Goal: Transaction & Acquisition: Purchase product/service

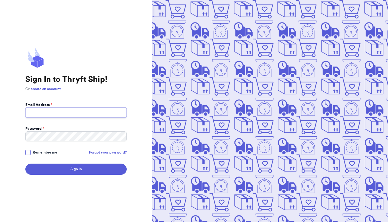
click at [99, 109] on input "Email Address *" at bounding box center [75, 112] width 101 height 10
type input "[EMAIL_ADDRESS][DOMAIN_NAME]"
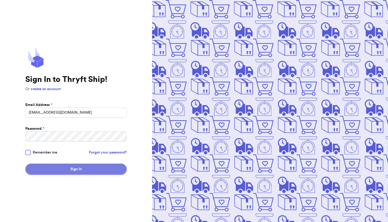
click at [76, 166] on button "Sign In" at bounding box center [75, 168] width 101 height 11
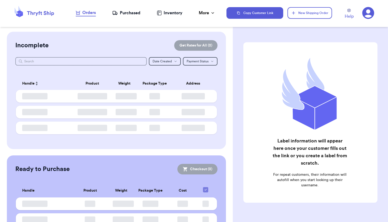
checkbox input "false"
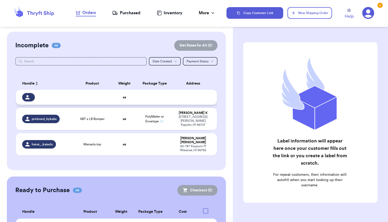
click at [161, 97] on td at bounding box center [154, 97] width 36 height 15
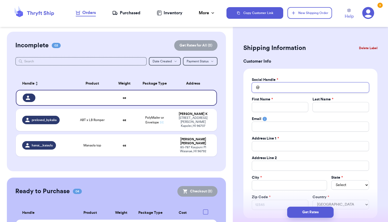
click at [275, 89] on input "Total Amount Paid" at bounding box center [310, 87] width 117 height 10
type input "e"
type input "el"
type input "ela"
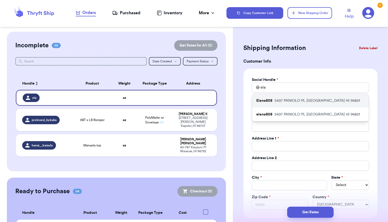
click at [295, 100] on p "[STREET_ADDRESS]" at bounding box center [318, 100] width 86 height 5
type input "Elana808"
type input "[PERSON_NAME]"
type input "[EMAIL_ADDRESS][DOMAIN_NAME]"
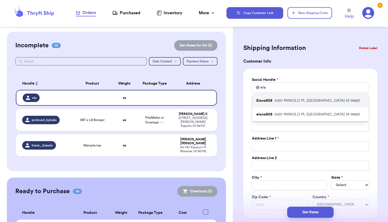
type input "5437 PANIOLO PL"
type input "[GEOGRAPHIC_DATA]"
select select "HI"
type input "96821"
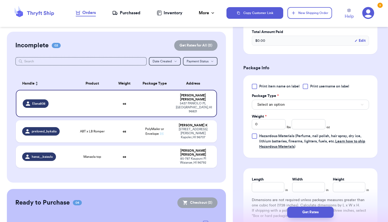
scroll to position [253, 0]
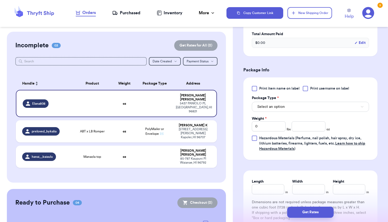
click at [283, 109] on span "Select an option" at bounding box center [270, 106] width 27 height 5
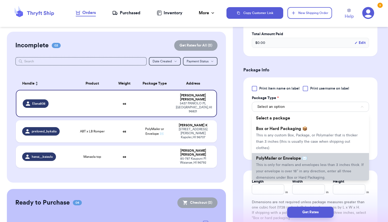
click at [284, 163] on span "This is only for mailers and envelopes less than 3 inches thick. If your envelo…" at bounding box center [310, 171] width 108 height 16
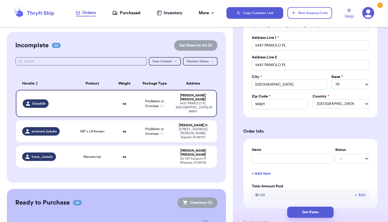
scroll to position [86, 0]
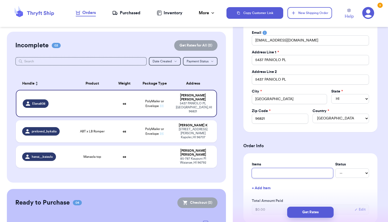
type input "M"
type input "Ma"
type input "Man"
type input "Manu"
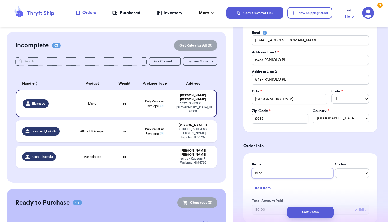
type input "[PERSON_NAME]"
type input "Manu bl"
type input "Manu blo"
type input "[PERSON_NAME]"
type input "Manu blous"
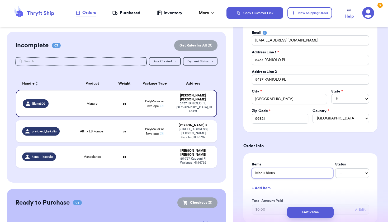
type input "[PERSON_NAME]"
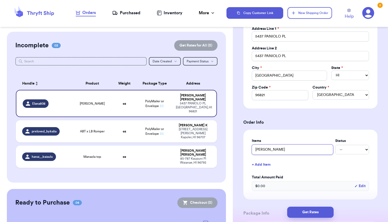
scroll to position [115, 0]
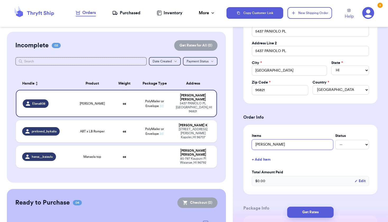
type input "[PERSON_NAME]"
click at [265, 159] on button "+ Add Item" at bounding box center [310, 160] width 121 height 12
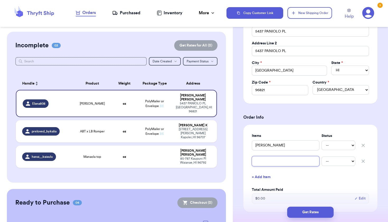
type input "F"
type input "FE"
type input "FE t"
type input "FE te"
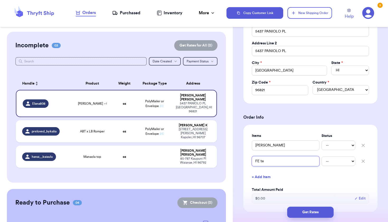
type input "FE tee"
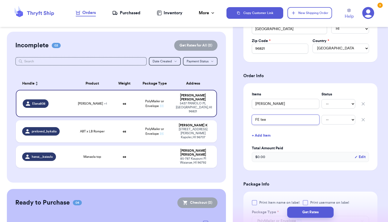
scroll to position [176, 0]
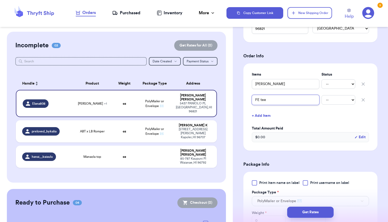
type input "FE tee"
click at [265, 115] on button "+ Add Item" at bounding box center [310, 116] width 121 height 12
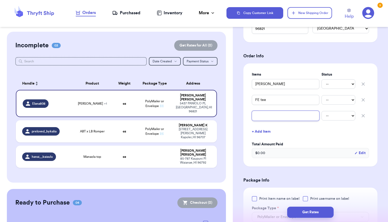
type input "m"
type input "ma"
type input "mac"
type input "mac p"
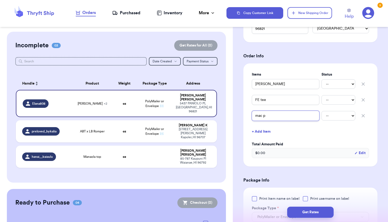
type input "mac po"
type input "mac pou"
type input "mac pouc"
type input "mac pouch"
type input "mac pouc"
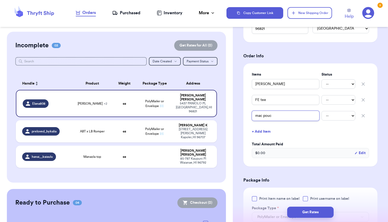
type input "mac pou"
type input "mac po"
type input "mac p"
type input "mac"
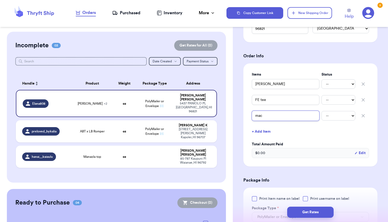
type input "ma"
type input "max"
type input "max."
type input "max. p"
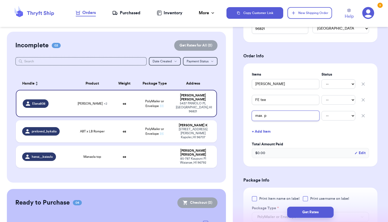
type input "max. po"
type input "max. pou"
type input "max. pouc"
type input "max. pouch"
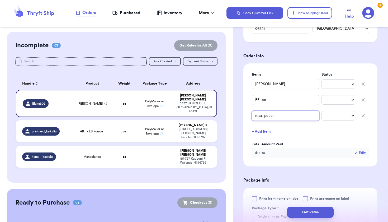
type input "max. pouch p"
type input "max. pouch pi"
type input "max. pouch pin"
type input "max. pouch pine"
type input "max. pouch pinep"
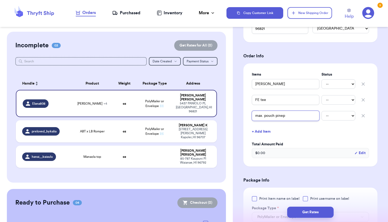
type input "max. pouch pinepa"
type input "max. pouch pinep"
type input "max. pouch pine"
type input "max. pouch pinea"
type input "max. pouch pineaa"
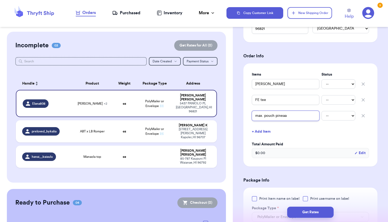
type input "max. pouch pineaap"
type input "max. pouch pineaapl"
type input "max. pouch pineaaple"
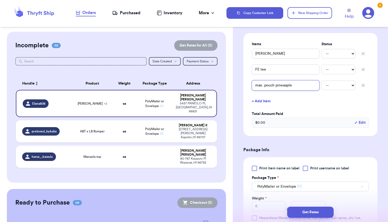
scroll to position [308, 0]
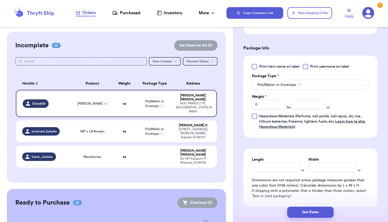
type input "max. pouch pineaaple"
click at [289, 83] on span "PolyMailer or Envelope ✉️" at bounding box center [279, 84] width 44 height 5
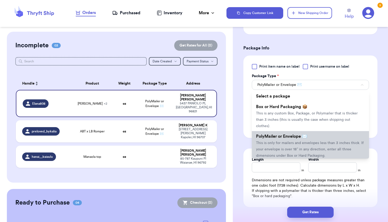
click at [289, 141] on span "This is only for mailers and envelopes less than 3 inches thick. If your envelo…" at bounding box center [310, 149] width 108 height 16
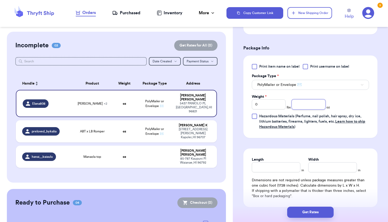
click at [308, 108] on input "number" at bounding box center [309, 104] width 34 height 10
type input "12"
click at [280, 170] on input "Length" at bounding box center [276, 167] width 49 height 10
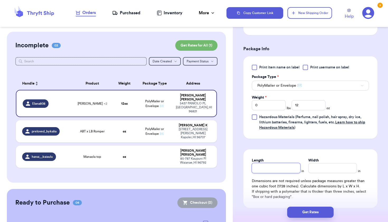
scroll to position [307, 0]
type input "10"
click at [324, 167] on input "Width *" at bounding box center [332, 168] width 49 height 10
type input "13"
click at [313, 219] on div "Get Rates" at bounding box center [310, 212] width 155 height 20
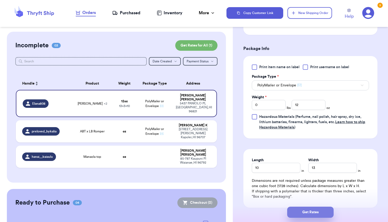
click at [313, 215] on button "Get Rates" at bounding box center [310, 211] width 46 height 11
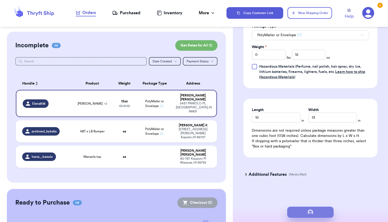
scroll to position [0, 0]
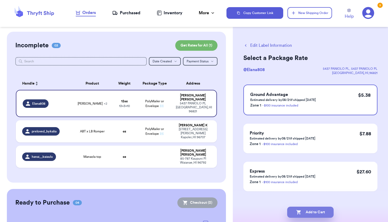
click at [312, 214] on button "Add to Cart" at bounding box center [310, 211] width 46 height 11
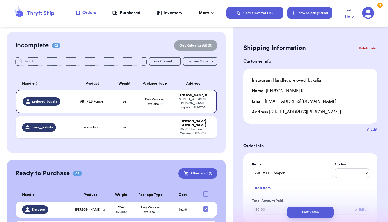
click at [297, 8] on button "New Shipping Order" at bounding box center [310, 13] width 44 height 12
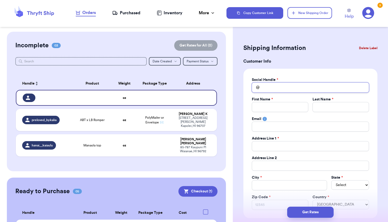
click at [273, 84] on input "Total Amount Paid" at bounding box center [310, 87] width 117 height 10
type input "m"
type input "ma"
type input "mam"
type input "mama"
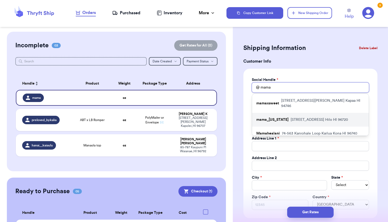
type input "mama."
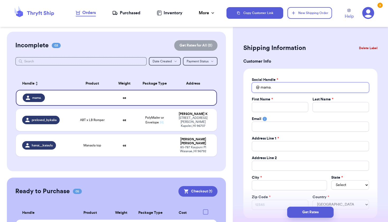
type input "mama"
type input "mamam"
type input "mamamo"
type input "mamamoo"
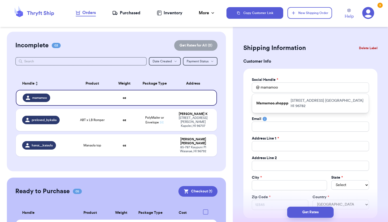
type input "mamamoo"
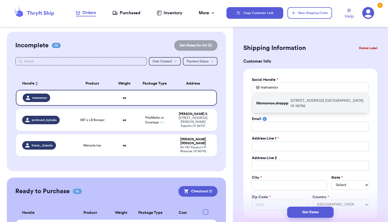
drag, startPoint x: 282, startPoint y: 116, endPoint x: 281, endPoint y: 106, distance: 10.4
click at [281, 106] on p "Mamamoo.shoppp" at bounding box center [272, 103] width 32 height 5
type input "Mamamoo.shoppp"
type input "Ratchaneekorn"
type input "[PERSON_NAME]"
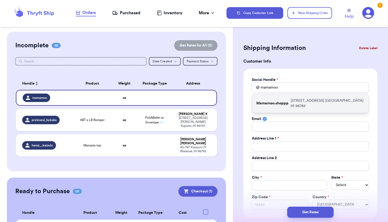
type input "[EMAIL_ADDRESS][PERSON_NAME][DOMAIN_NAME]"
type input "[STREET_ADDRESS]"
type input "Apt F"
type input "[GEOGRAPHIC_DATA]"
select select "HI"
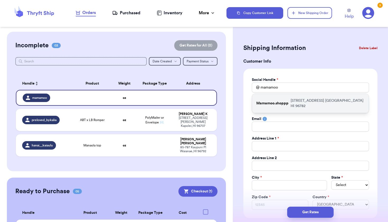
type input "96782"
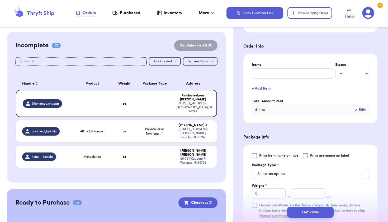
scroll to position [180, 0]
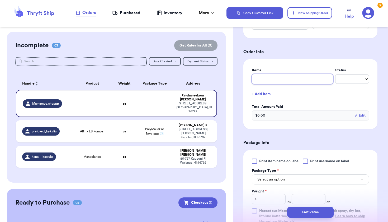
type input "E"
type input "Es"
type input "Ess"
type input "Esse"
type input "Essen"
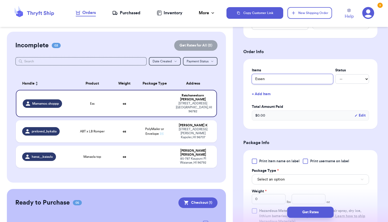
type input "Essent"
type input "Essenti"
type input "Essentia"
type input "Essential"
type input "Essentials"
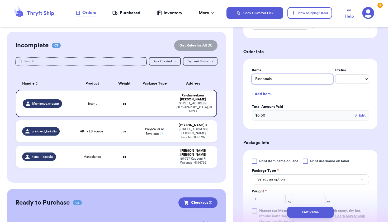
type input "Essentials"
type input "Essentials h"
type input "Essentials ho"
type input "Essentials hoo"
type input "Essentials hood"
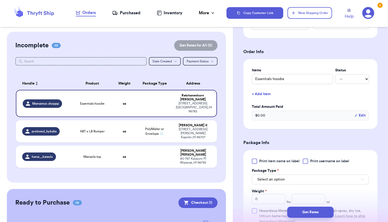
click at [265, 93] on button "+ Add Item" at bounding box center [310, 94] width 121 height 12
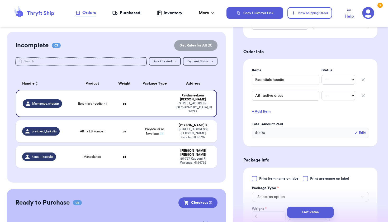
click at [258, 114] on button "+ Add Item" at bounding box center [310, 112] width 121 height 12
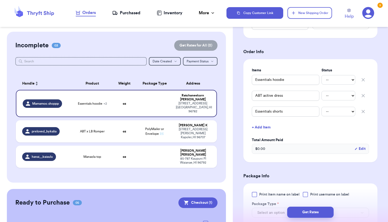
click at [260, 128] on button "+ Add Item" at bounding box center [310, 127] width 121 height 12
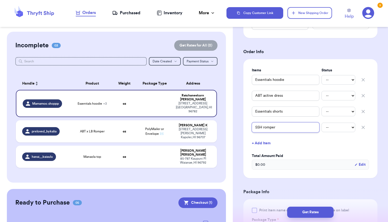
scroll to position [286, 0]
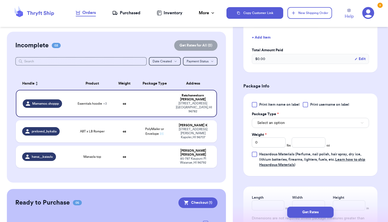
click at [267, 124] on span "Select an option" at bounding box center [270, 122] width 27 height 5
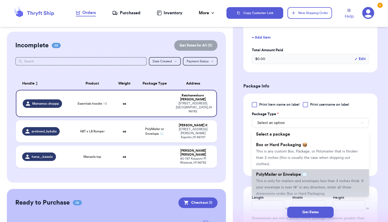
click at [267, 172] on li "PolyMailer or Envelope ✉️ This is only for mailers and envelopes less than 3 in…" at bounding box center [310, 184] width 117 height 30
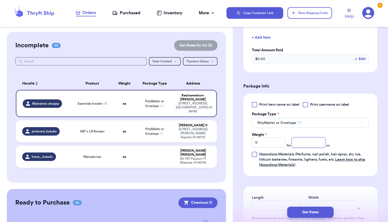
click at [300, 143] on input "number" at bounding box center [309, 142] width 34 height 10
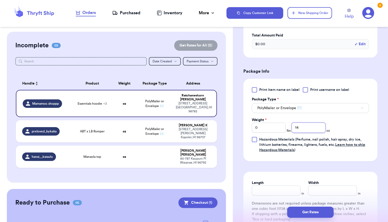
scroll to position [304, 0]
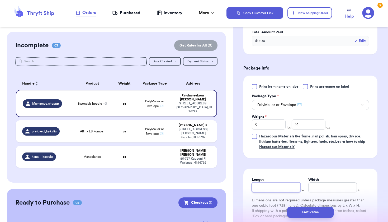
click at [277, 187] on input "Length" at bounding box center [276, 187] width 49 height 10
click at [311, 187] on input "Width *" at bounding box center [332, 187] width 49 height 10
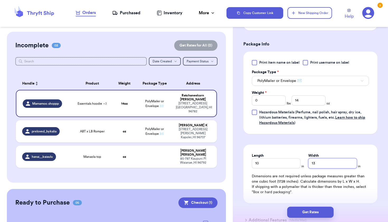
scroll to position [331, 0]
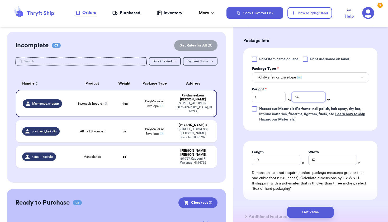
click at [305, 97] on input "14" at bounding box center [309, 97] width 34 height 10
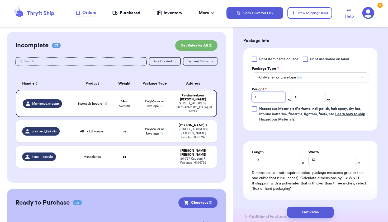
click at [275, 94] on input "0" at bounding box center [269, 97] width 34 height 10
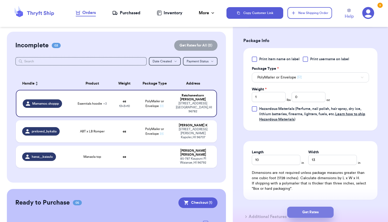
click at [306, 209] on button "Get Rates" at bounding box center [310, 211] width 46 height 11
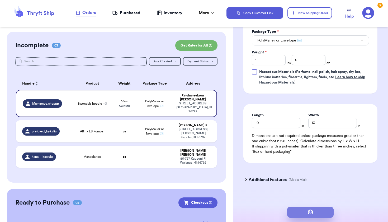
scroll to position [0, 0]
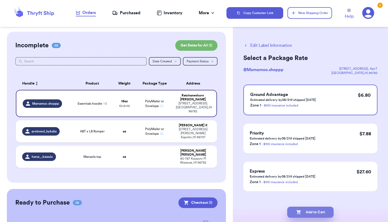
click at [306, 208] on button "Add to Cart" at bounding box center [310, 211] width 46 height 11
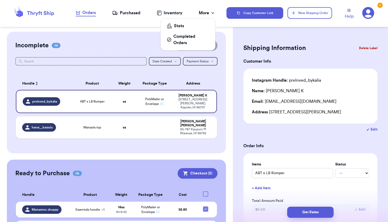
click at [203, 15] on div "More" at bounding box center [207, 13] width 17 height 6
click at [132, 12] on div "Purchased" at bounding box center [126, 13] width 28 height 6
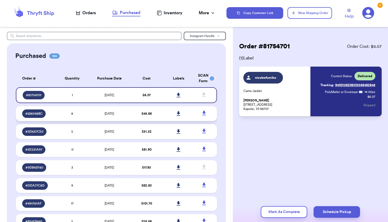
click at [112, 115] on span "[DATE]" at bounding box center [110, 113] width 10 height 3
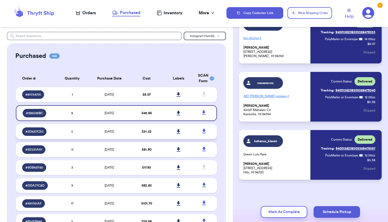
click at [136, 130] on td "$ 31.32" at bounding box center [146, 131] width 32 height 15
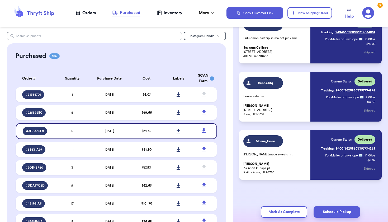
scroll to position [169, 0]
click at [122, 151] on td "[DATE]" at bounding box center [109, 149] width 42 height 15
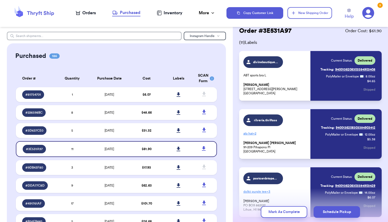
scroll to position [179, 0]
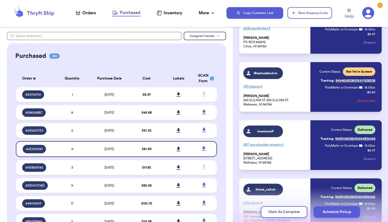
click at [259, 88] on span "+ 4" at bounding box center [260, 86] width 4 height 3
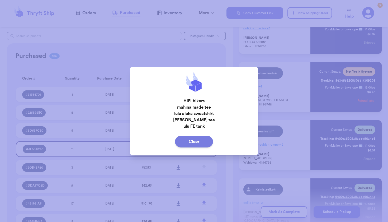
click at [191, 142] on button "Close" at bounding box center [194, 142] width 38 height 12
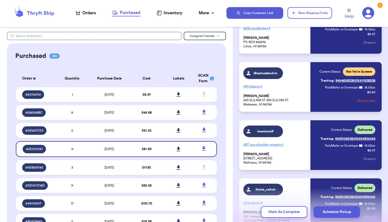
click at [86, 16] on nav "Orders Purchased Inventory More Stats Completed Orders" at bounding box center [146, 12] width 162 height 17
click at [86, 13] on div "Orders" at bounding box center [86, 13] width 20 height 6
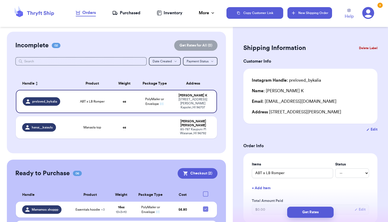
click at [294, 16] on button "New Shipping Order" at bounding box center [310, 13] width 44 height 12
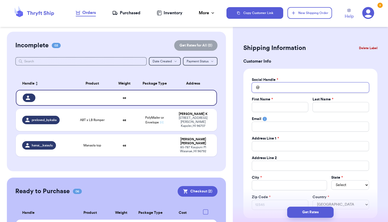
click at [273, 87] on input "Total Amount Paid" at bounding box center [310, 87] width 117 height 10
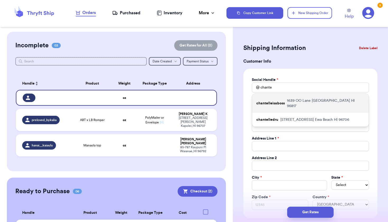
click at [343, 101] on div "chantelleisaboss [STREET_ADDRESS]" at bounding box center [310, 103] width 117 height 19
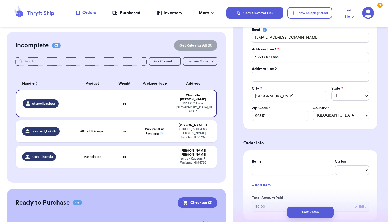
scroll to position [105, 0]
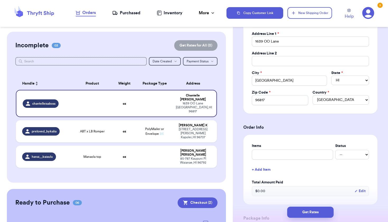
click at [304, 149] on div "Items Status -- Paid Owes" at bounding box center [310, 151] width 117 height 16
click at [263, 168] on button "+ Add Item" at bounding box center [310, 170] width 121 height 12
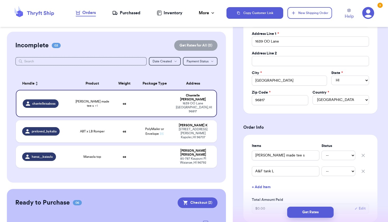
click at [257, 188] on button "+ Add Item" at bounding box center [310, 187] width 121 height 12
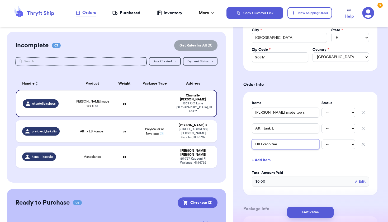
scroll to position [158, 0]
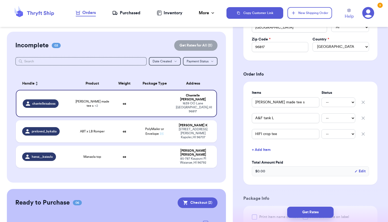
click at [260, 150] on button "+ Add Item" at bounding box center [310, 150] width 121 height 12
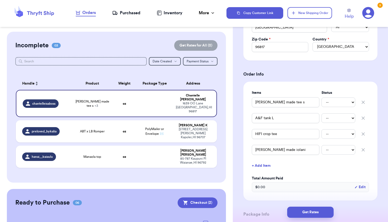
click at [255, 164] on button "+ Add Item" at bounding box center [310, 166] width 121 height 12
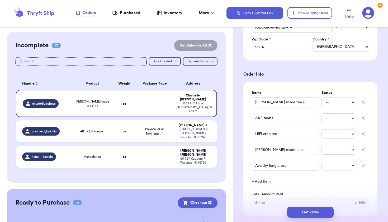
click at [268, 181] on button "+ Add Item" at bounding box center [310, 182] width 121 height 12
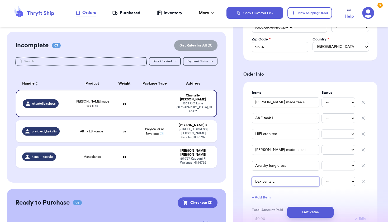
scroll to position [271, 0]
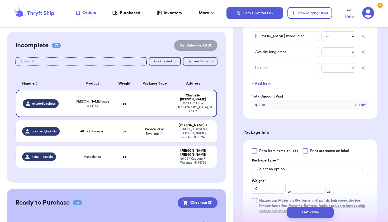
click at [296, 170] on button "Select an option" at bounding box center [310, 169] width 117 height 10
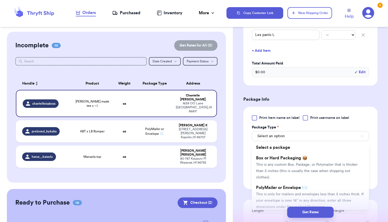
scroll to position [305, 0]
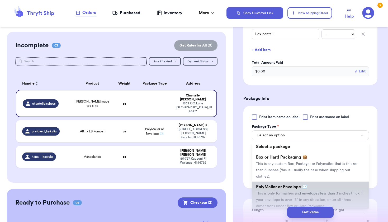
click at [289, 191] on span "This is only for mailers and envelopes less than 3 inches thick. If your envelo…" at bounding box center [310, 199] width 108 height 16
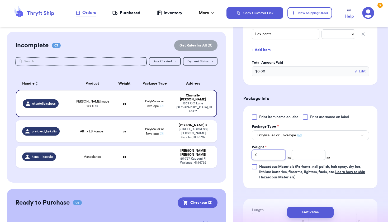
click at [272, 153] on input "0" at bounding box center [269, 155] width 34 height 10
click at [299, 153] on input "number" at bounding box center [309, 155] width 34 height 10
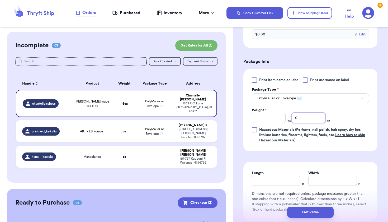
scroll to position [390, 0]
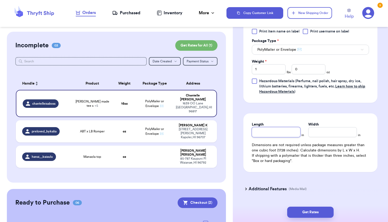
click at [268, 134] on input "Length" at bounding box center [276, 132] width 49 height 10
click at [322, 130] on input "Width *" at bounding box center [332, 132] width 49 height 10
click at [307, 220] on div "Get Rates" at bounding box center [310, 212] width 155 height 20
click at [307, 214] on button "Get Rates" at bounding box center [310, 211] width 46 height 11
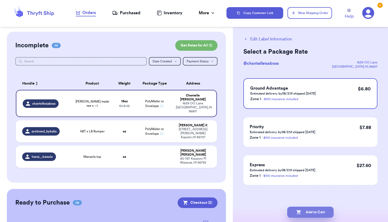
scroll to position [0, 0]
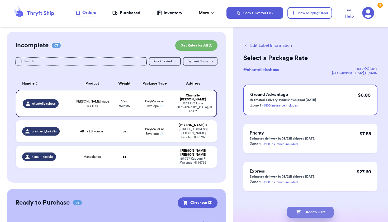
click at [309, 213] on button "Add to Cart" at bounding box center [310, 211] width 46 height 11
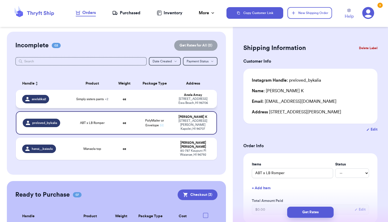
click at [198, 101] on div "[STREET_ADDRESS]" at bounding box center [193, 101] width 35 height 8
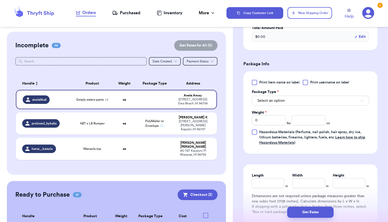
scroll to position [237, 0]
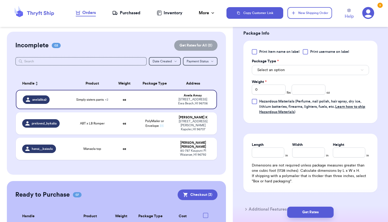
click at [291, 72] on button "Select an option" at bounding box center [310, 70] width 117 height 10
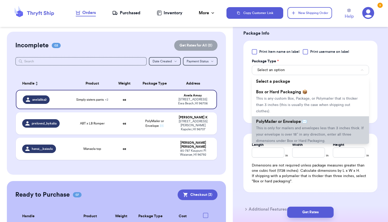
click at [288, 126] on span "This is only for mailers and envelopes less than 3 inches thick. If your envelo…" at bounding box center [310, 134] width 108 height 16
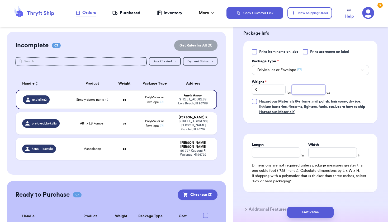
click at [309, 92] on input "number" at bounding box center [309, 89] width 34 height 10
click at [274, 156] on input "Length" at bounding box center [276, 152] width 49 height 10
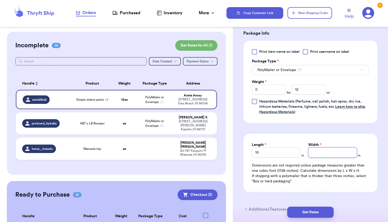
click at [324, 156] on input "Width *" at bounding box center [332, 152] width 49 height 10
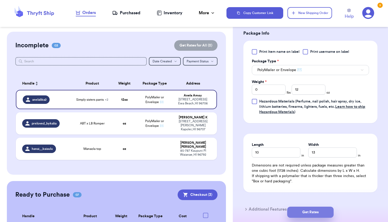
click at [310, 210] on button "Get Rates" at bounding box center [310, 211] width 46 height 11
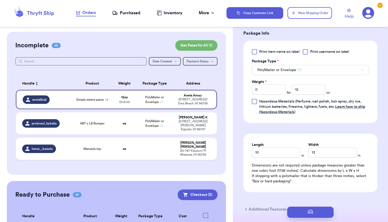
scroll to position [0, 0]
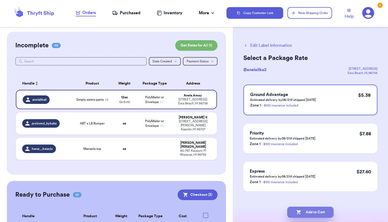
click at [307, 209] on button "Add to Cart" at bounding box center [310, 211] width 46 height 11
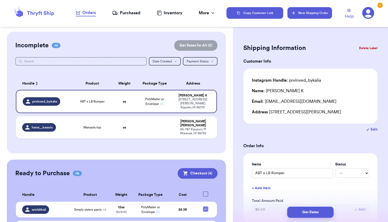
click at [293, 18] on button "New Shipping Order" at bounding box center [310, 13] width 44 height 12
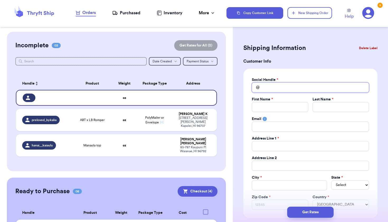
click at [270, 87] on input "Total Amount Paid" at bounding box center [310, 87] width 117 height 10
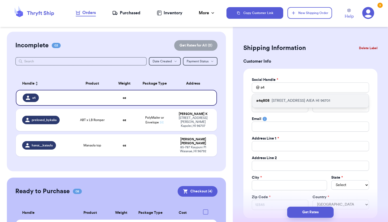
click at [276, 100] on p "[STREET_ADDRESS]" at bounding box center [301, 100] width 59 height 5
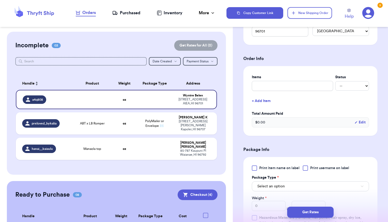
scroll to position [187, 0]
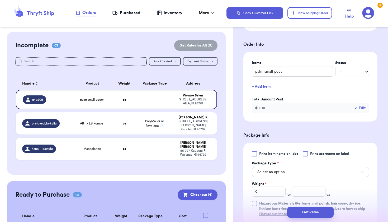
click at [267, 87] on button "+ Add Item" at bounding box center [310, 87] width 121 height 12
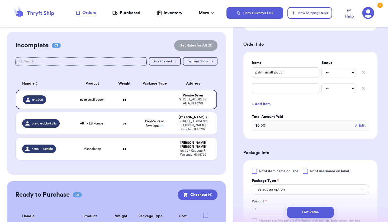
click at [269, 96] on div "Items Status palm small pouch -- Paid Owes -- Paid Owes + Add Item Total Amount…" at bounding box center [310, 95] width 117 height 70
click at [263, 106] on button "+ Add Item" at bounding box center [310, 104] width 121 height 12
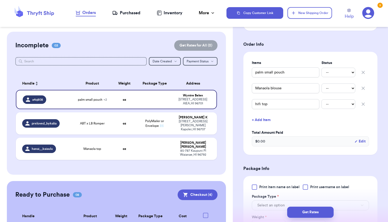
click at [261, 121] on button "+ Add Item" at bounding box center [310, 120] width 121 height 12
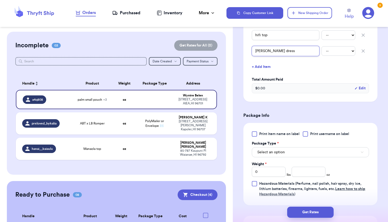
scroll to position [262, 0]
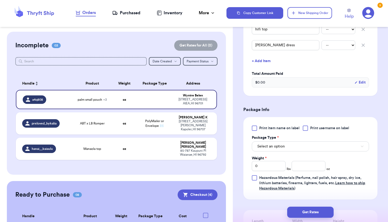
click at [282, 151] on button "Select an option" at bounding box center [310, 146] width 117 height 10
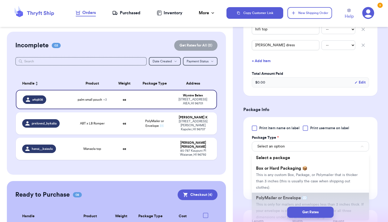
click at [284, 196] on span "PolyMailer or Envelope ✉️" at bounding box center [281, 198] width 51 height 4
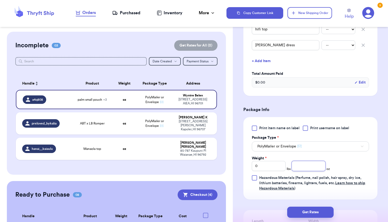
click at [305, 164] on input "number" at bounding box center [309, 166] width 34 height 10
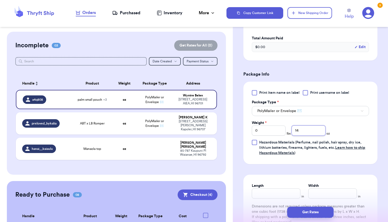
scroll to position [335, 0]
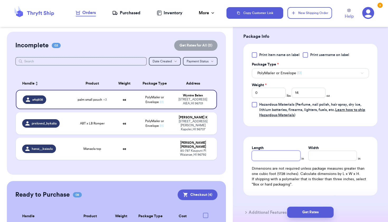
click at [290, 154] on input "Length" at bounding box center [276, 155] width 49 height 10
click at [343, 155] on input "Width *" at bounding box center [332, 155] width 49 height 10
click at [314, 216] on button "Get Rates" at bounding box center [310, 211] width 46 height 11
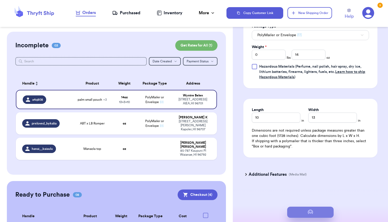
scroll to position [0, 0]
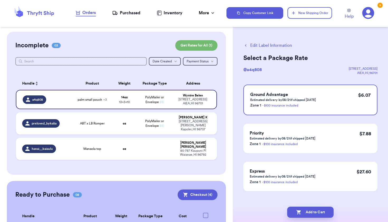
click at [314, 215] on button "Add to Cart" at bounding box center [310, 211] width 46 height 11
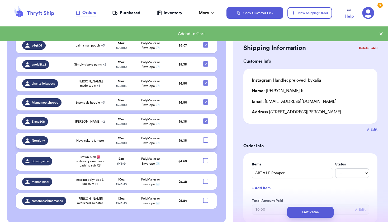
scroll to position [164, 0]
click at [205, 138] on div at bounding box center [205, 140] width 5 height 5
click at [205, 137] on input "checkbox" at bounding box center [205, 137] width 0 height 0
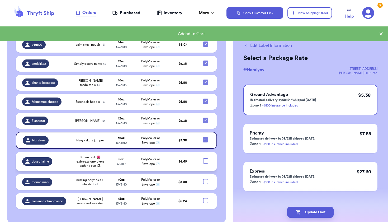
click at [204, 158] on div at bounding box center [205, 160] width 5 height 5
click at [205, 158] on input "checkbox" at bounding box center [205, 158] width 0 height 0
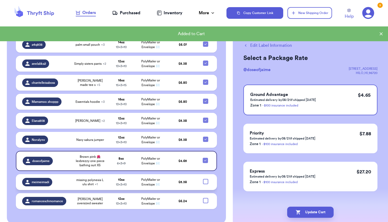
click at [206, 179] on div at bounding box center [205, 181] width 5 height 5
click at [206, 178] on input "checkbox" at bounding box center [205, 178] width 0 height 0
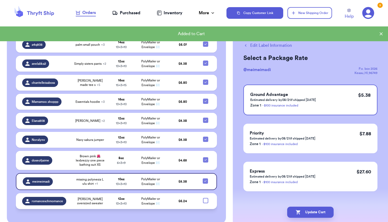
click at [207, 198] on div at bounding box center [205, 200] width 5 height 5
click at [206, 197] on input "checkbox" at bounding box center [205, 197] width 0 height 0
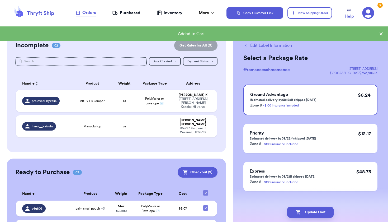
scroll to position [0, 0]
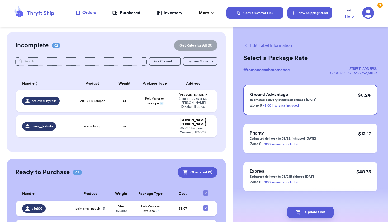
click at [306, 17] on button "New Shipping Order" at bounding box center [310, 13] width 44 height 12
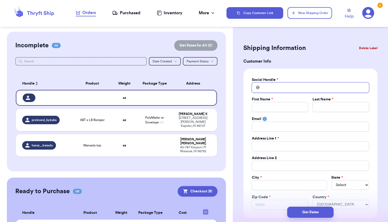
click at [275, 85] on input "Total Amount Paid" at bounding box center [310, 87] width 117 height 10
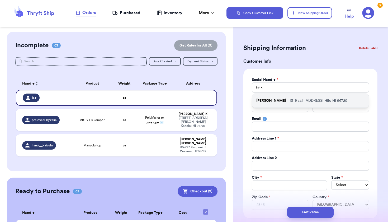
click at [290, 102] on p "[STREET_ADDRESS]" at bounding box center [319, 100] width 58 height 5
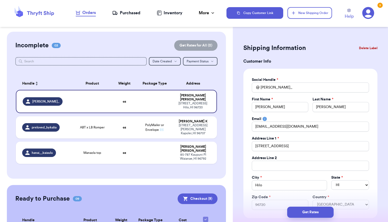
scroll to position [156, 0]
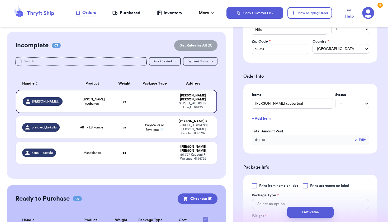
click at [269, 118] on button "+ Add Item" at bounding box center [310, 119] width 121 height 12
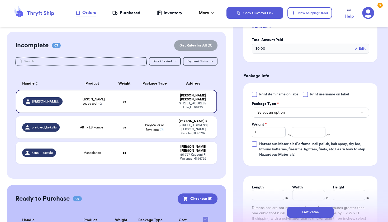
scroll to position [280, 0]
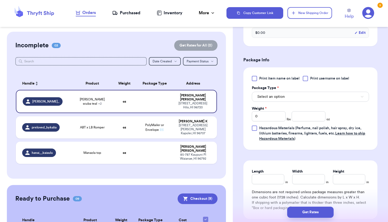
click at [275, 99] on span "Select an option" at bounding box center [270, 96] width 27 height 5
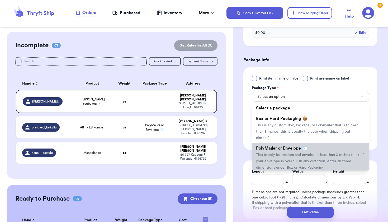
click at [272, 153] on span "This is only for mailers and envelopes less than 3 inches thick. If your envelo…" at bounding box center [310, 161] width 108 height 16
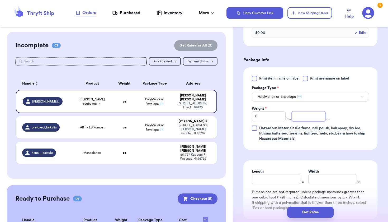
click at [306, 120] on input "number" at bounding box center [309, 116] width 34 height 10
click at [282, 176] on input "Length" at bounding box center [276, 179] width 49 height 10
click at [332, 180] on input "Width *" at bounding box center [332, 179] width 49 height 10
click at [313, 220] on div "Get Rates" at bounding box center [310, 212] width 155 height 20
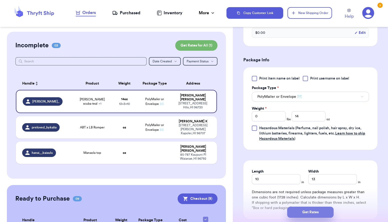
click at [313, 209] on button "Get Rates" at bounding box center [310, 211] width 46 height 11
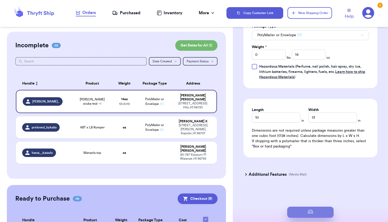
scroll to position [0, 0]
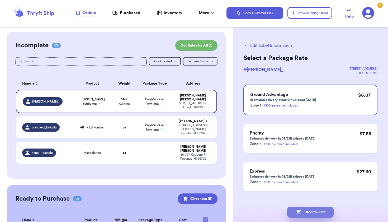
click at [327, 208] on button "Add to Cart" at bounding box center [310, 211] width 46 height 11
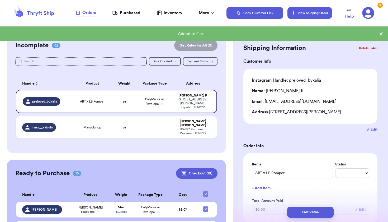
click at [299, 15] on button "New Shipping Order" at bounding box center [310, 13] width 44 height 12
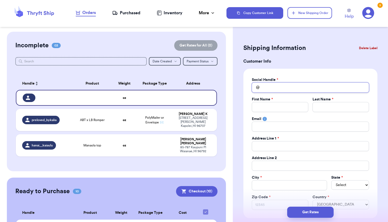
click at [298, 92] on input "Total Amount Paid" at bounding box center [310, 87] width 117 height 10
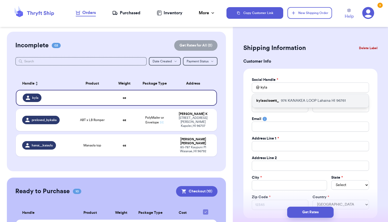
click at [301, 103] on p "974 [GEOGRAPHIC_DATA]" at bounding box center [313, 100] width 65 height 5
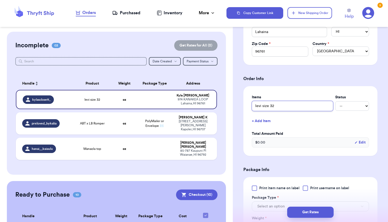
scroll to position [227, 0]
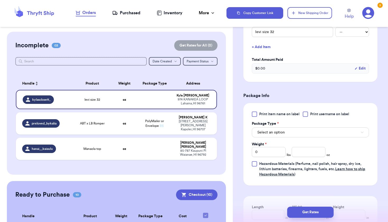
click at [301, 132] on button "Select an option" at bounding box center [310, 132] width 117 height 10
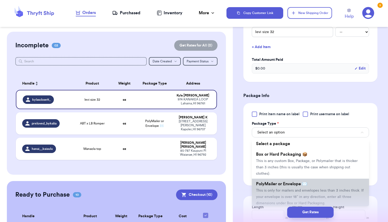
click at [294, 189] on span "This is only for mailers and envelopes less than 3 inches thick. If your envelo…" at bounding box center [310, 197] width 108 height 16
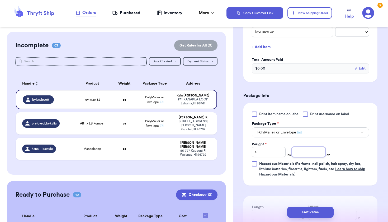
click at [303, 156] on input "number" at bounding box center [309, 152] width 34 height 10
click at [277, 154] on input "0" at bounding box center [269, 152] width 34 height 10
click at [314, 150] on input "number" at bounding box center [309, 152] width 34 height 10
click at [321, 166] on span "Hazardous Materials (Perfume, nail polish, hair spray, dry ice, lithium batteri…" at bounding box center [312, 169] width 106 height 14
click at [0, 0] on input "Hazardous Materials (Perfume, nail polish, hair spray, dry ice, lithium batteri…" at bounding box center [0, 0] width 0 height 0
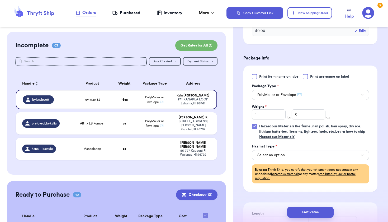
scroll to position [265, 0]
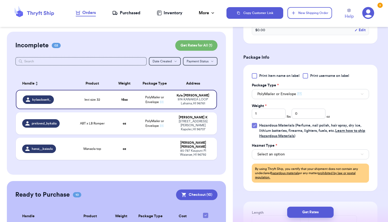
click at [255, 125] on icon at bounding box center [254, 125] width 4 height 4
click at [0, 0] on input "Hazardous Materials (Perfume, nail polish, hair spray, dry ice, lithium batteri…" at bounding box center [0, 0] width 0 height 0
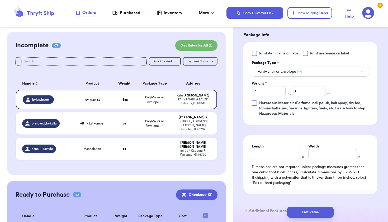
scroll to position [290, 0]
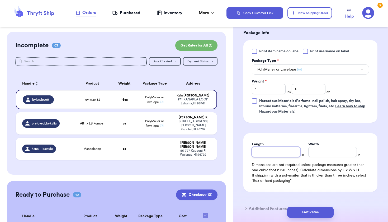
click at [266, 153] on input "Length" at bounding box center [276, 152] width 49 height 10
click at [323, 152] on input "Width *" at bounding box center [332, 152] width 49 height 10
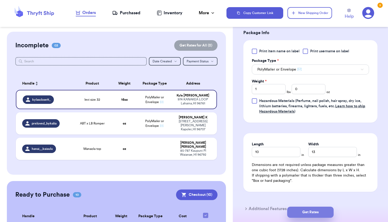
click at [308, 214] on button "Get Rates" at bounding box center [310, 211] width 46 height 11
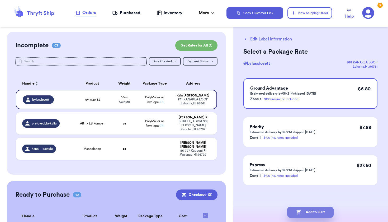
scroll to position [0, 0]
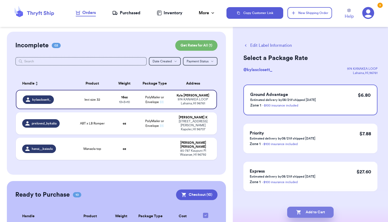
click at [308, 214] on button "Add to Cart" at bounding box center [310, 211] width 46 height 11
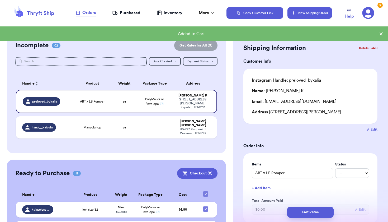
click at [319, 14] on button "New Shipping Order" at bounding box center [310, 13] width 44 height 12
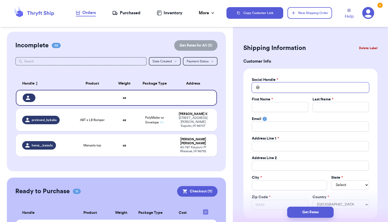
click at [287, 88] on input "Total Amount Paid" at bounding box center [310, 87] width 117 height 10
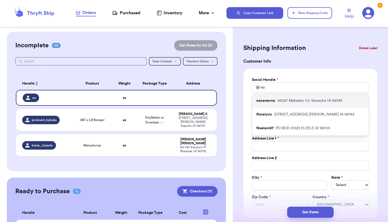
click at [287, 101] on p "45027 [PERSON_NAME] HI 96744" at bounding box center [309, 100] width 65 height 5
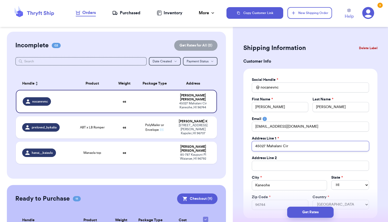
click at [289, 145] on input "45027 Mahalani Cir" at bounding box center [310, 146] width 117 height 10
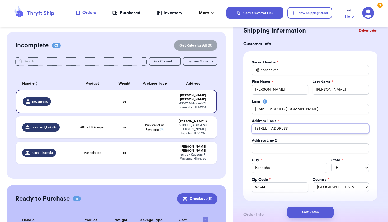
scroll to position [21, 0]
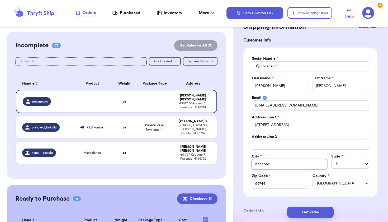
click at [285, 161] on input "Kaneohe" at bounding box center [289, 164] width 75 height 10
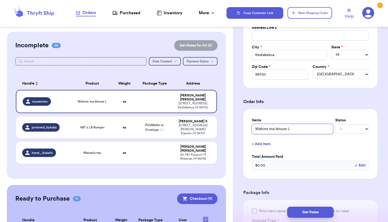
scroll to position [221, 0]
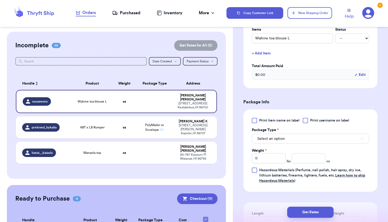
click at [295, 139] on button "Select an option" at bounding box center [310, 139] width 117 height 10
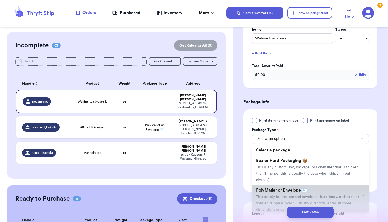
click at [294, 195] on span "This is only for mailers and envelopes less than 3 inches thick. If your envelo…" at bounding box center [310, 203] width 108 height 16
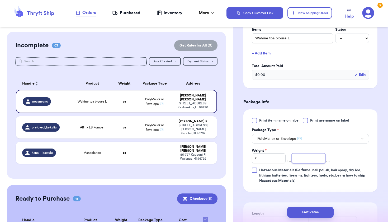
click at [305, 161] on input "number" at bounding box center [309, 158] width 34 height 10
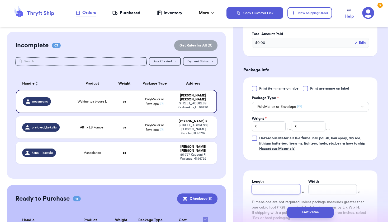
click at [285, 187] on input "Length" at bounding box center [276, 189] width 49 height 10
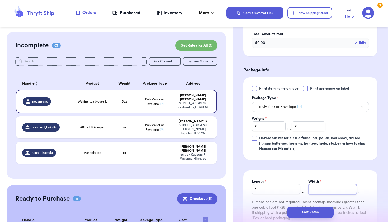
click at [306, 191] on div "Length * 9 in Width * in" at bounding box center [310, 186] width 117 height 15
click at [321, 190] on input "Width *" at bounding box center [332, 189] width 49 height 10
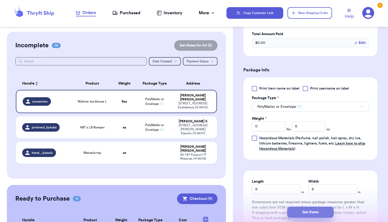
click at [319, 215] on button "Get Rates" at bounding box center [310, 211] width 46 height 11
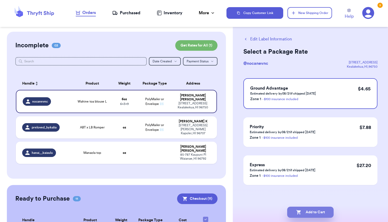
scroll to position [0, 0]
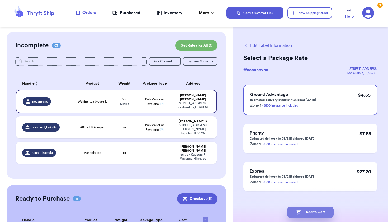
click at [320, 214] on button "Add to Cart" at bounding box center [310, 211] width 46 height 11
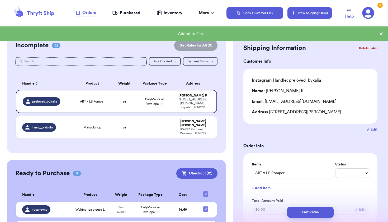
click at [310, 11] on button "New Shipping Order" at bounding box center [310, 13] width 44 height 12
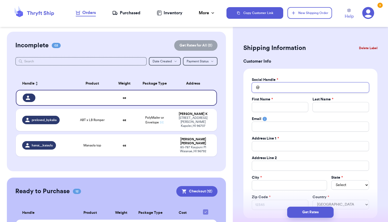
click at [264, 89] on input "Total Amount Paid" at bounding box center [310, 87] width 117 height 10
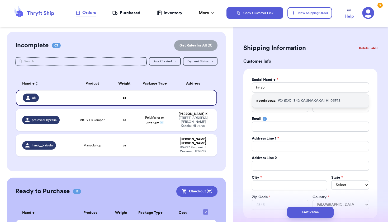
click at [279, 103] on div "abodabozz PO BOX [STREET_ADDRESS]" at bounding box center [310, 101] width 117 height 14
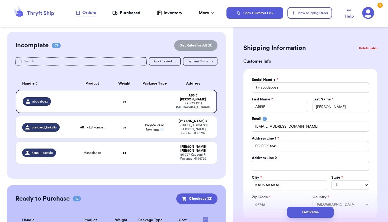
scroll to position [97, 0]
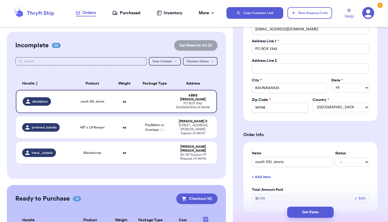
click at [261, 176] on button "+ Add Item" at bounding box center [310, 177] width 121 height 12
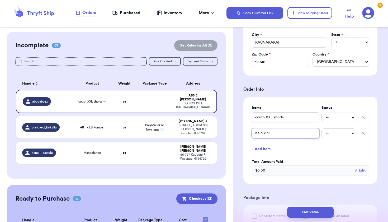
scroll to position [213, 0]
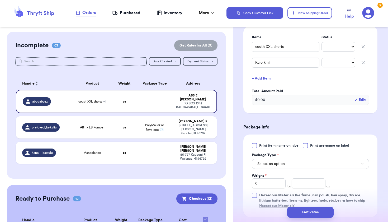
click at [262, 163] on span "Select an option" at bounding box center [270, 163] width 27 height 5
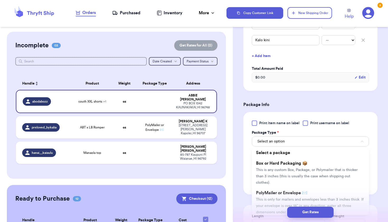
scroll to position [247, 0]
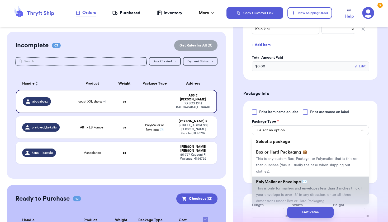
click at [274, 189] on span "This is only for mailers and envelopes less than 3 inches thick. If your envelo…" at bounding box center [310, 194] width 108 height 16
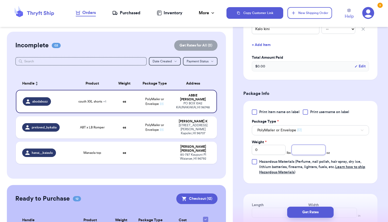
click at [309, 150] on input "number" at bounding box center [309, 150] width 34 height 10
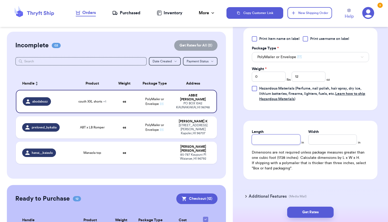
click at [280, 140] on input "Length" at bounding box center [276, 139] width 49 height 10
click at [325, 137] on input "Width *" at bounding box center [332, 139] width 49 height 10
click at [299, 216] on button "Get Rates" at bounding box center [310, 211] width 46 height 11
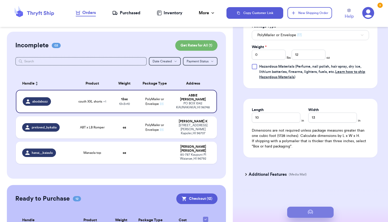
scroll to position [0, 0]
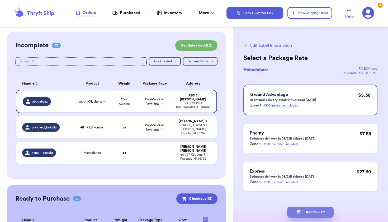
click at [328, 207] on button "Add to Cart" at bounding box center [310, 211] width 46 height 11
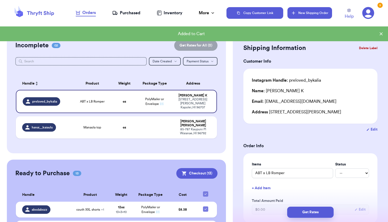
click at [319, 12] on button "New Shipping Order" at bounding box center [310, 13] width 44 height 12
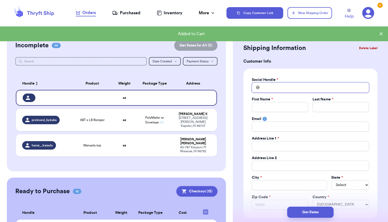
click at [270, 88] on input "Total Amount Paid" at bounding box center [310, 87] width 117 height 10
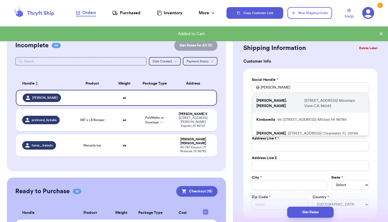
drag, startPoint x: 271, startPoint y: 96, endPoint x: 273, endPoint y: 101, distance: 5.5
click at [273, 101] on p "[PERSON_NAME].[PERSON_NAME]" at bounding box center [279, 103] width 46 height 11
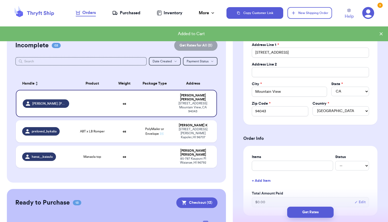
scroll to position [122, 0]
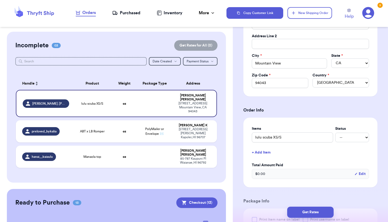
click at [267, 152] on button "+ Add Item" at bounding box center [310, 153] width 121 height 12
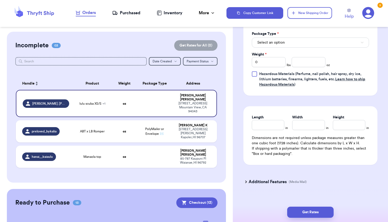
scroll to position [332, 0]
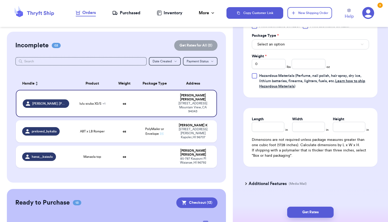
click at [276, 46] on span "Select an option" at bounding box center [270, 44] width 27 height 5
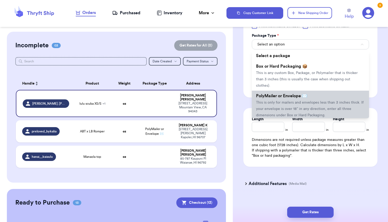
click at [275, 101] on span "This is only for mailers and envelopes less than 3 inches thick. If your envelo…" at bounding box center [310, 109] width 108 height 16
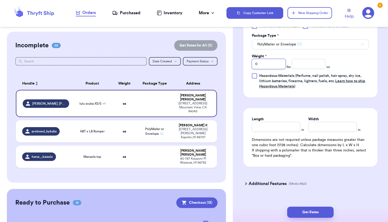
click at [276, 64] on input "0" at bounding box center [269, 64] width 34 height 10
click at [306, 65] on input "number" at bounding box center [309, 64] width 34 height 10
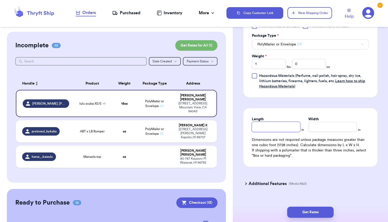
click at [284, 128] on input "Length" at bounding box center [276, 127] width 49 height 10
click at [323, 127] on input "Width *" at bounding box center [332, 127] width 49 height 10
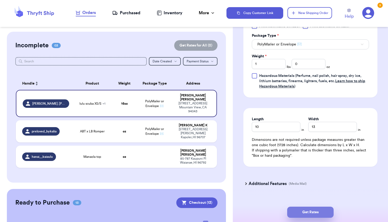
click at [307, 212] on button "Get Rates" at bounding box center [310, 211] width 46 height 11
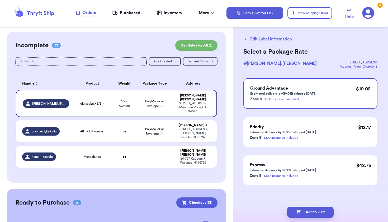
scroll to position [0, 0]
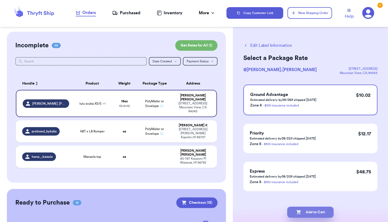
click at [310, 211] on button "Add to Cart" at bounding box center [310, 211] width 46 height 11
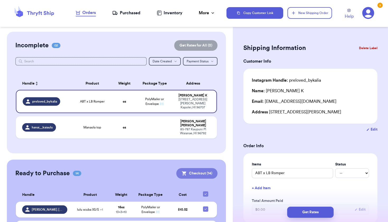
click at [209, 168] on button "Checkout ( 14 )" at bounding box center [196, 173] width 41 height 11
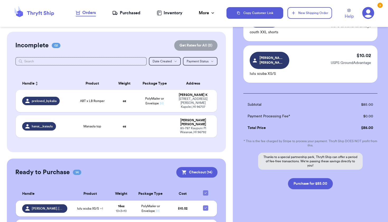
scroll to position [502, 0]
click at [306, 183] on button "Purchase for $85.00" at bounding box center [310, 183] width 45 height 11
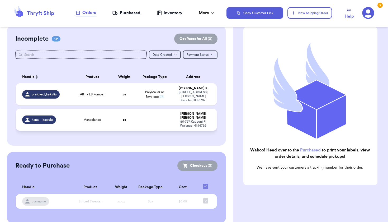
scroll to position [6, 0]
